Goal: Task Accomplishment & Management: Use online tool/utility

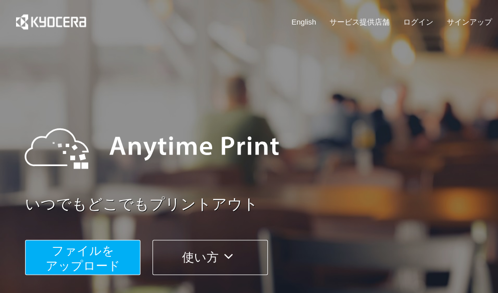
click at [55, 263] on span "ファイルを ​​アップロード" at bounding box center [83, 258] width 75 height 29
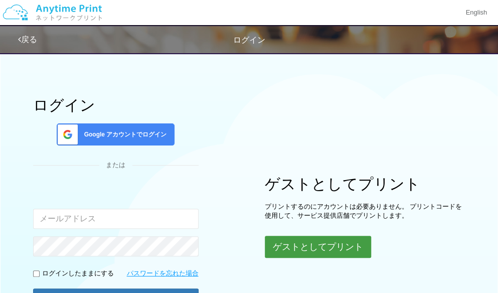
click at [338, 254] on button "ゲストとしてプリント" at bounding box center [318, 247] width 106 height 22
click at [317, 239] on button "ゲストとしてプリント" at bounding box center [318, 247] width 106 height 22
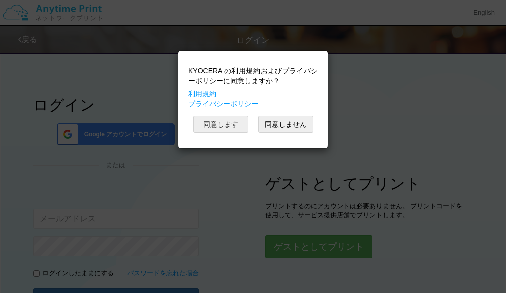
click at [229, 127] on button "同意します" at bounding box center [220, 124] width 55 height 17
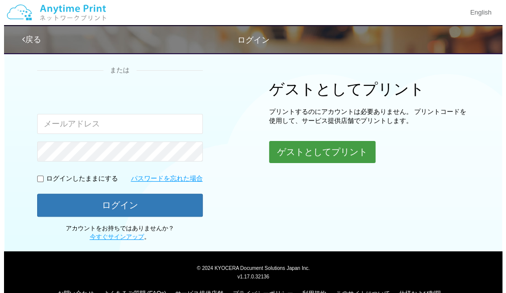
scroll to position [114, 0]
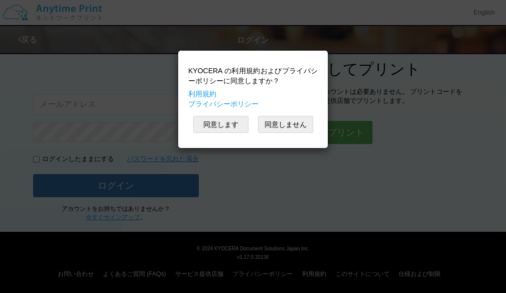
drag, startPoint x: 501, startPoint y: 175, endPoint x: 520, endPoint y: 236, distance: 64.3
click at [498, 179] on html "KYOCERA の利用規約およびプライバシーポリシーに同意しますか？ 利用規約 プライバシーポリシー 同意します 同意しません English 戻る ログイン…" at bounding box center [253, 32] width 506 height 293
click at [233, 121] on button "同意します" at bounding box center [220, 124] width 55 height 17
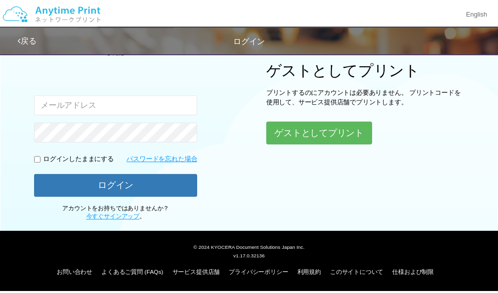
scroll to position [114, 0]
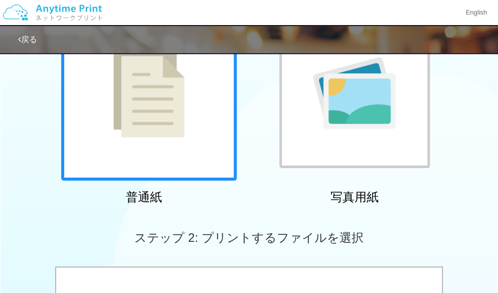
click at [157, 113] on img at bounding box center [148, 92] width 71 height 89
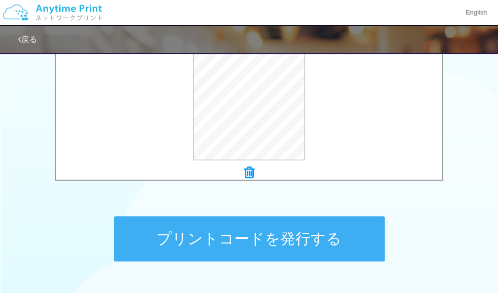
scroll to position [401, 0]
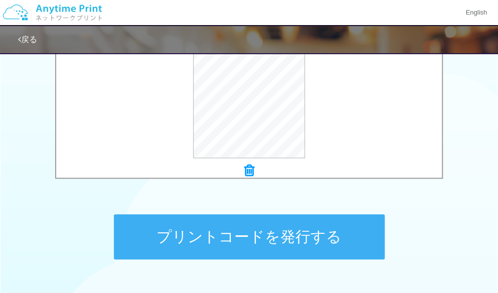
click at [309, 229] on button "プリントコードを発行する" at bounding box center [249, 236] width 271 height 45
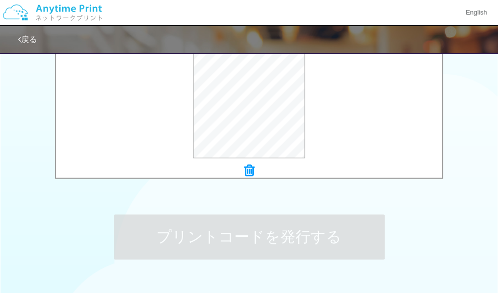
scroll to position [0, 0]
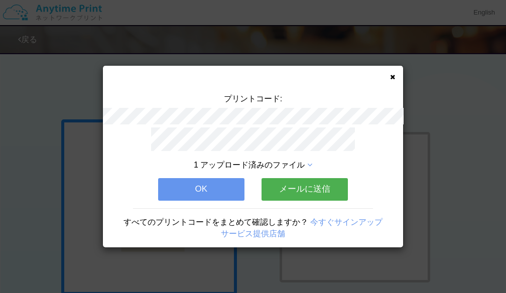
click at [192, 190] on button "OK" at bounding box center [201, 189] width 86 height 22
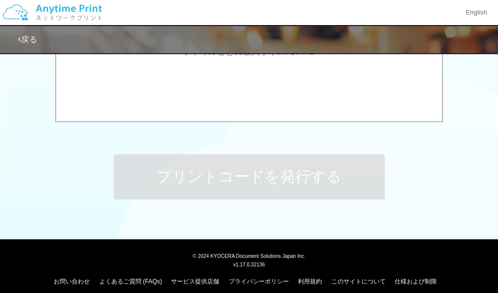
scroll to position [470, 0]
